Goal: Check status: Check status

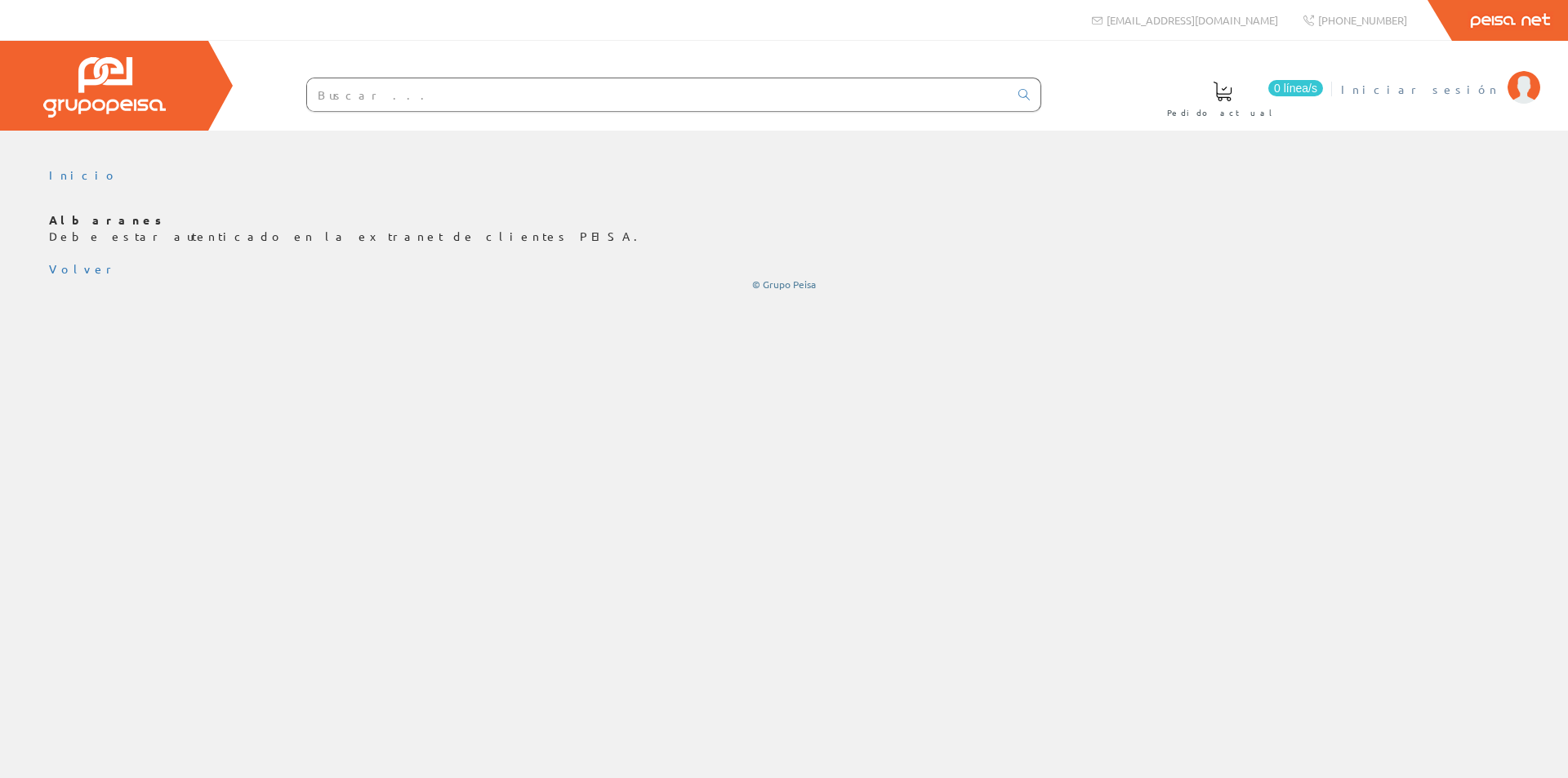
click at [1485, 91] on span "Iniciar sesión" at bounding box center [1420, 89] width 158 height 16
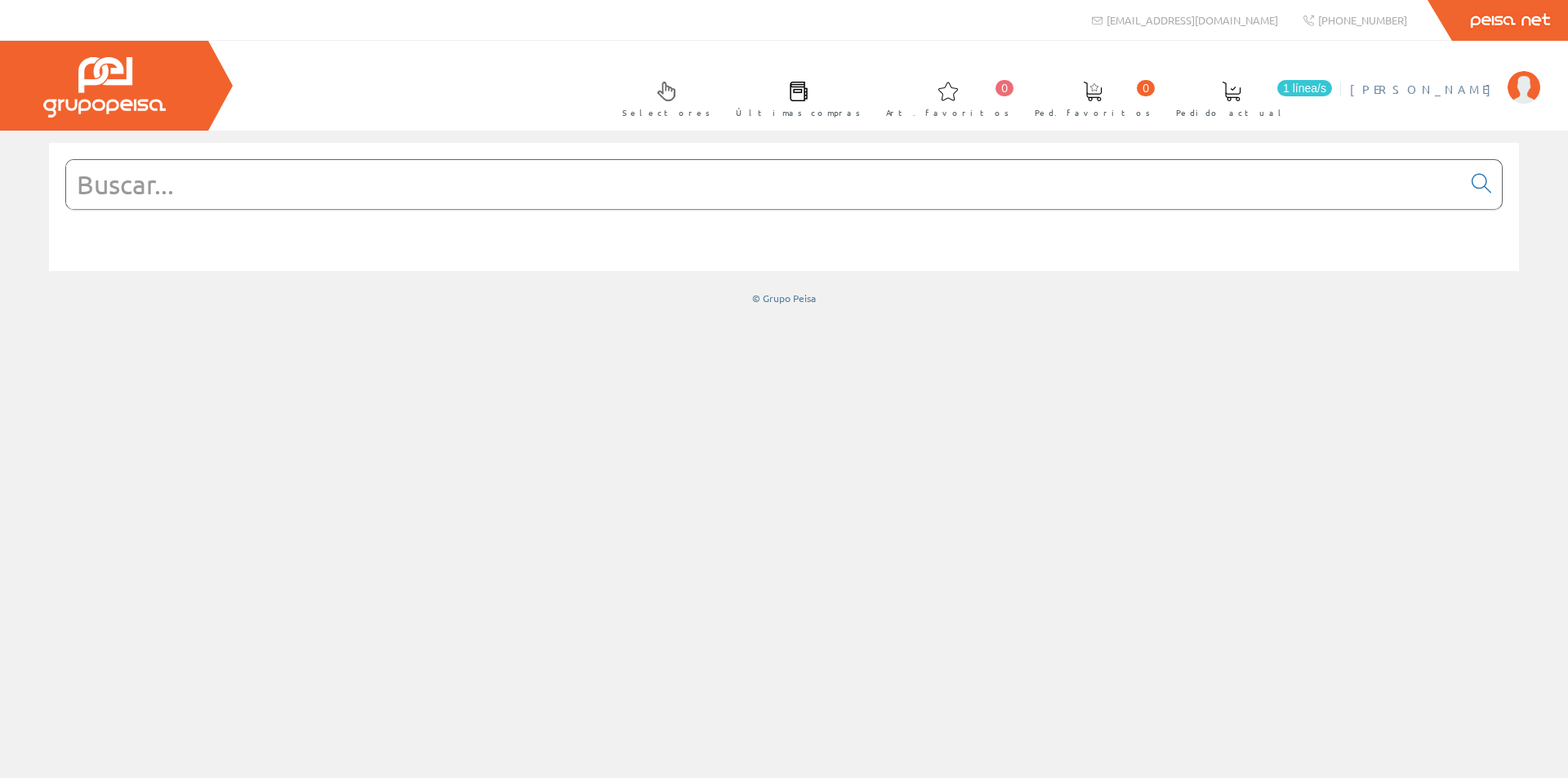
click at [1494, 88] on span "[PERSON_NAME]" at bounding box center [1425, 89] width 149 height 16
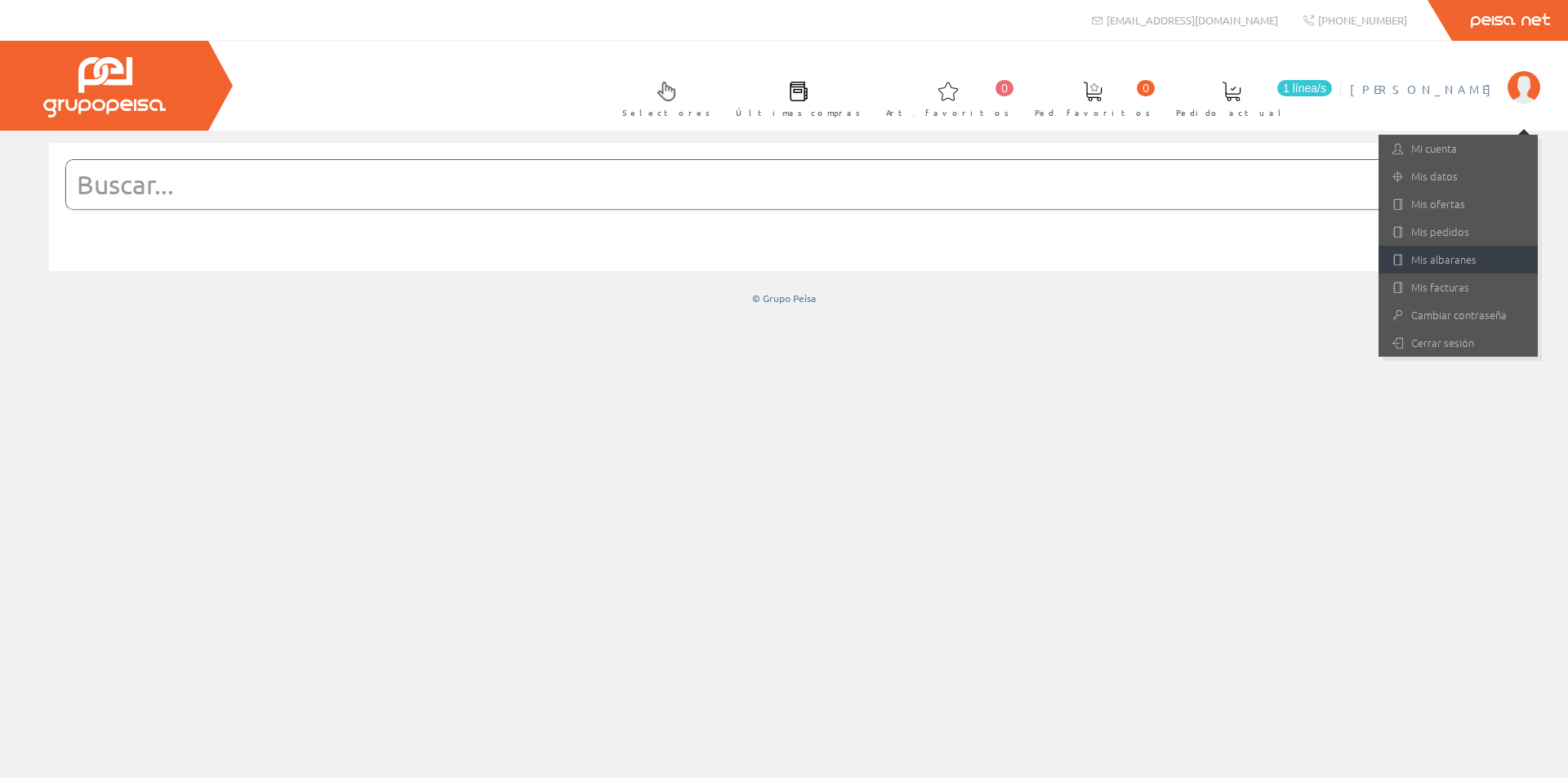
click at [1429, 256] on link "Mis albaranes" at bounding box center [1458, 260] width 159 height 28
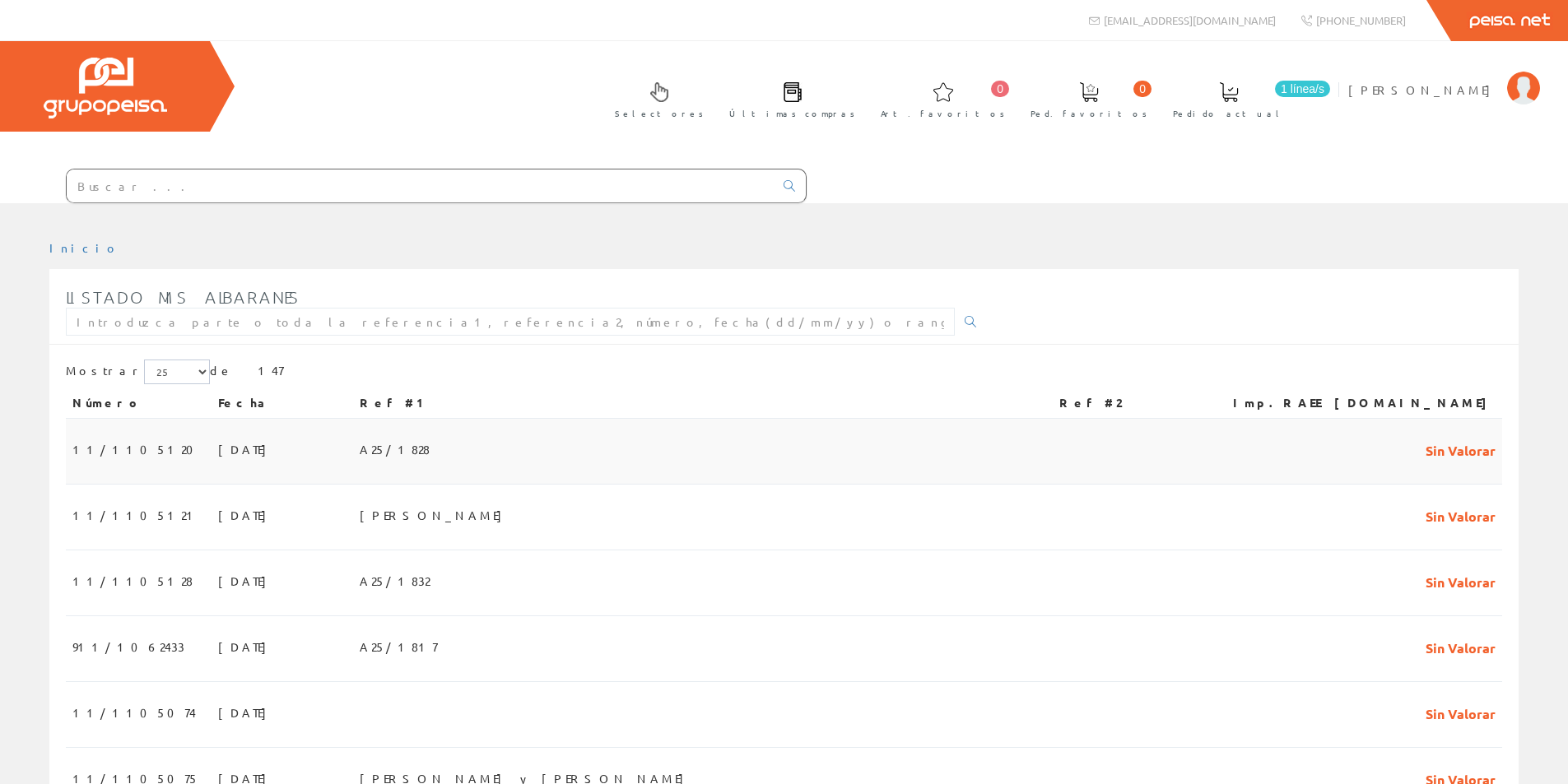
click at [218, 448] on span "01/09/2025" at bounding box center [246, 449] width 57 height 28
